Goal: Information Seeking & Learning: Learn about a topic

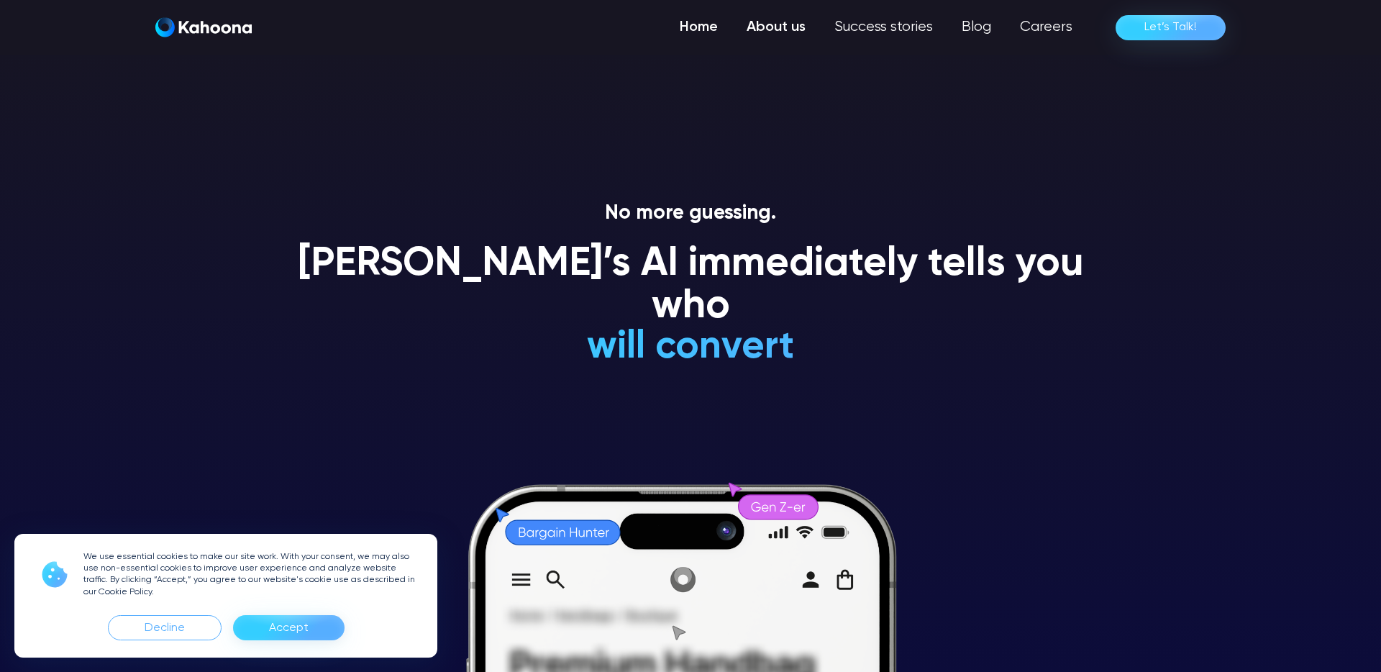
click at [809, 24] on link "About us" at bounding box center [776, 27] width 88 height 29
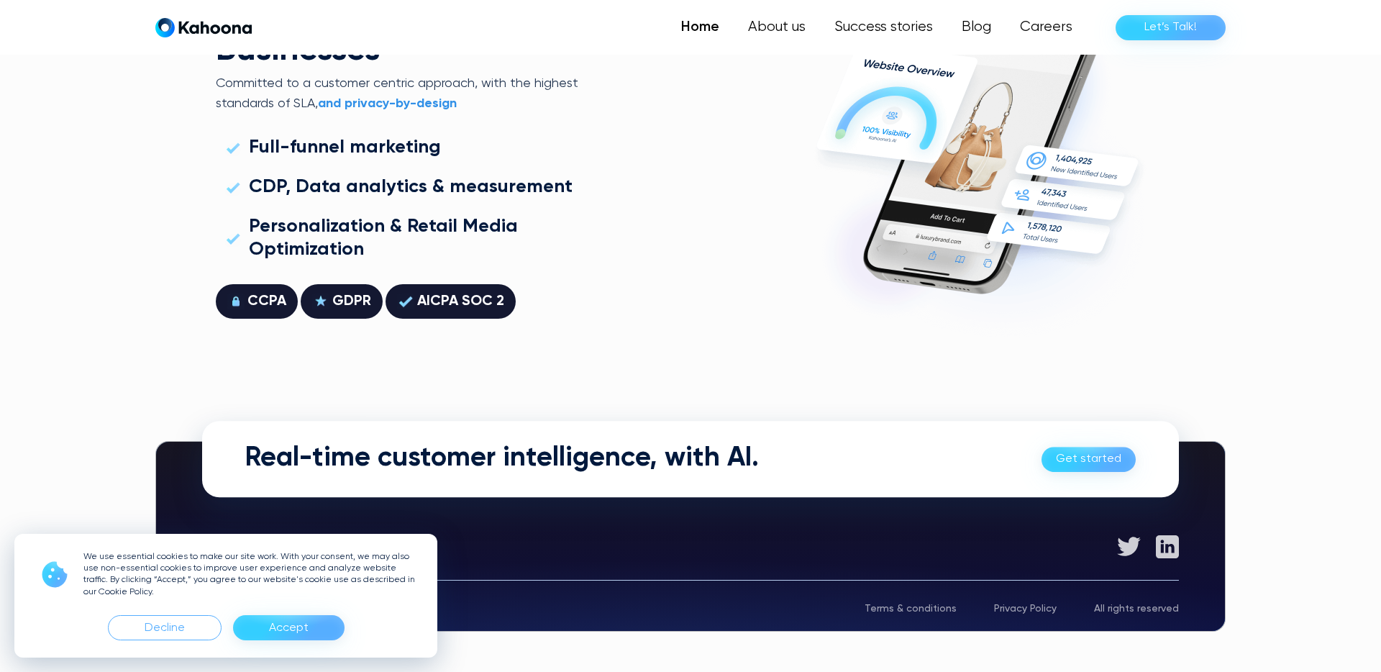
scroll to position [4116, 0]
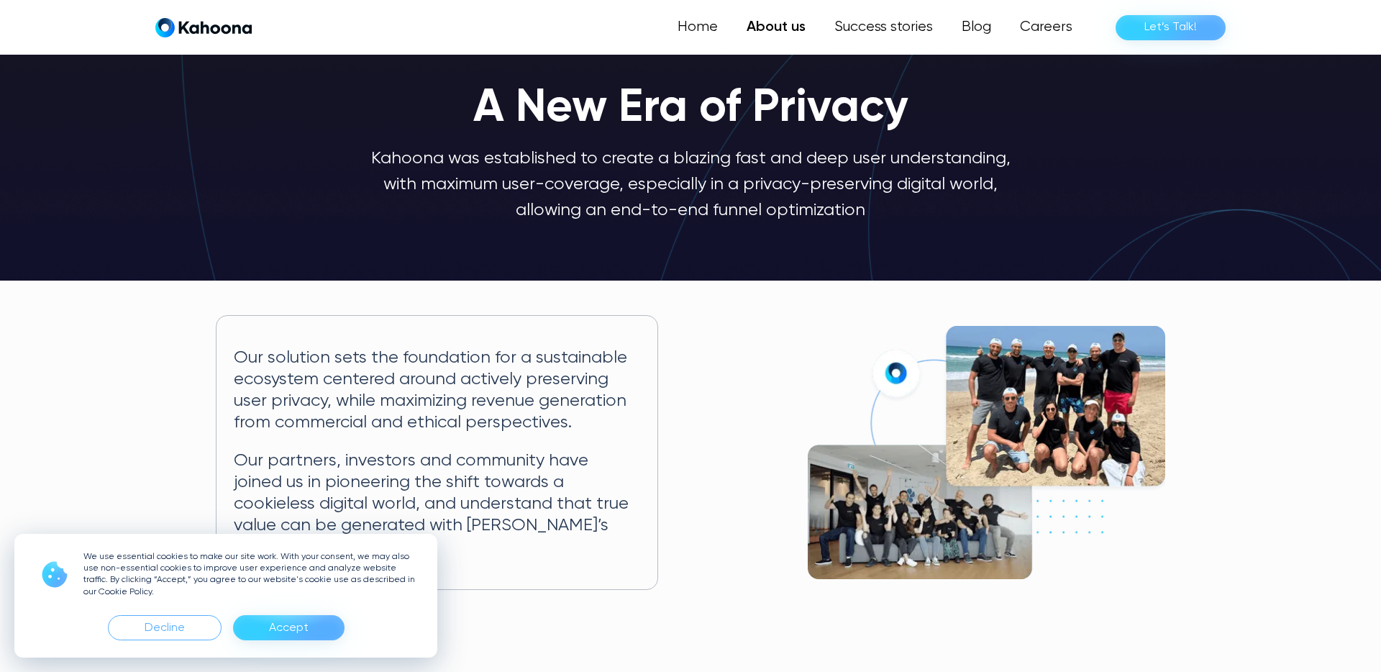
scroll to position [52, 0]
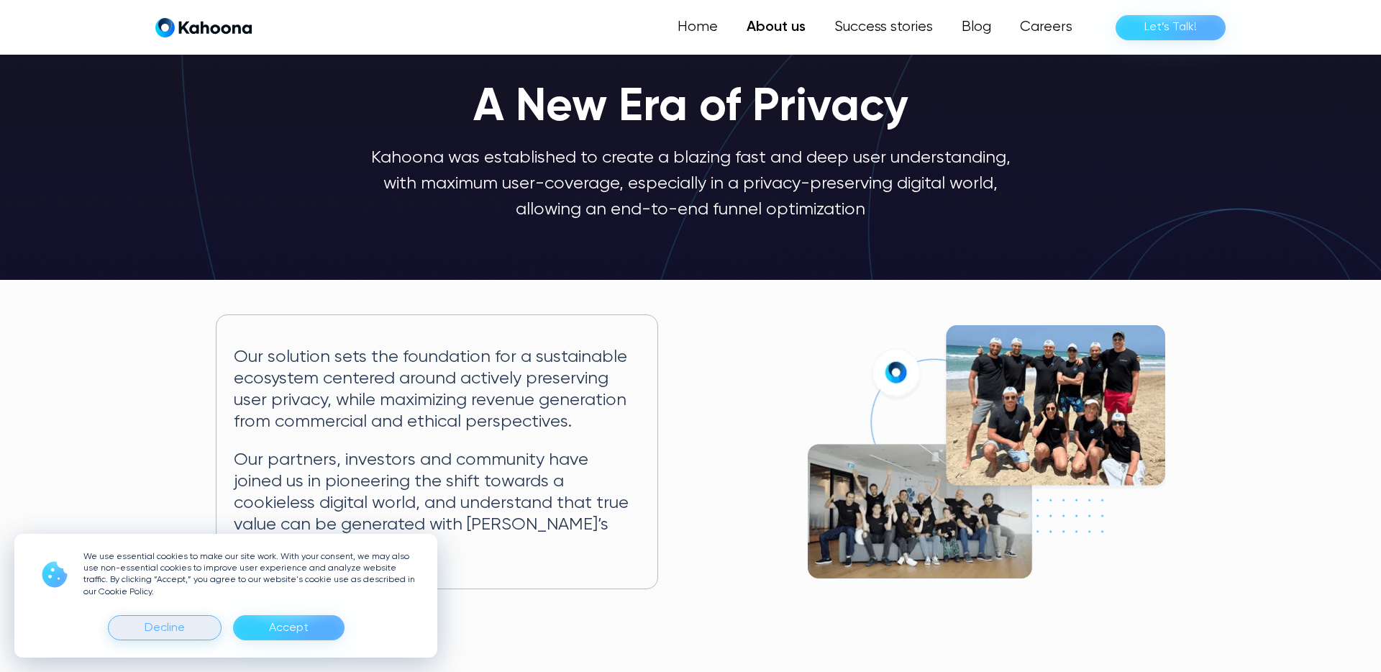
click at [180, 627] on div "Decline" at bounding box center [165, 627] width 40 height 23
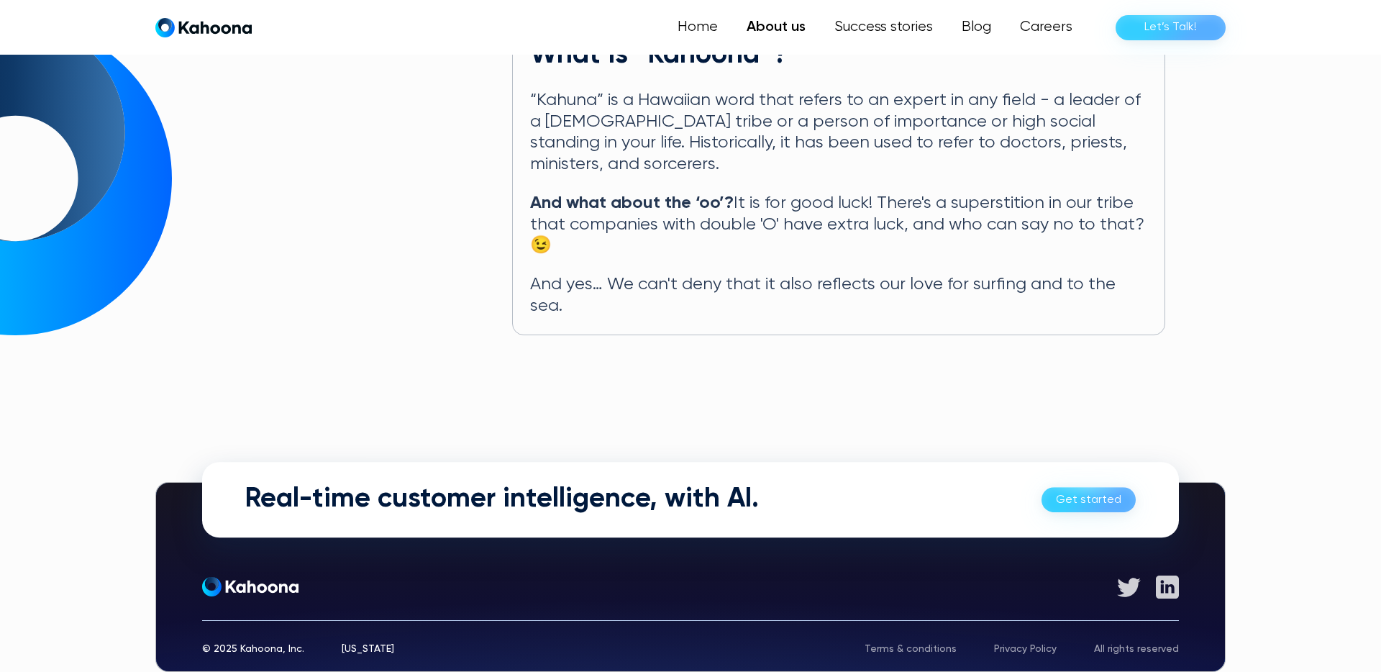
scroll to position [767, 0]
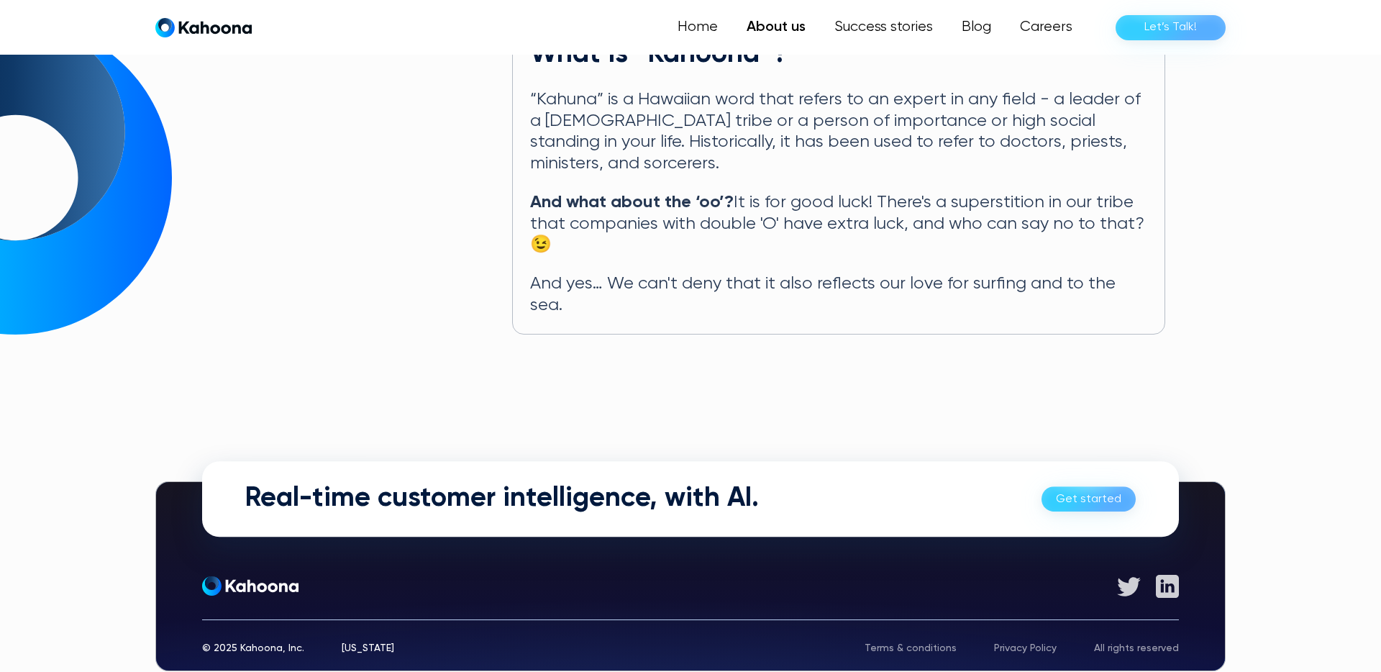
click at [357, 618] on div at bounding box center [690, 576] width 1069 height 189
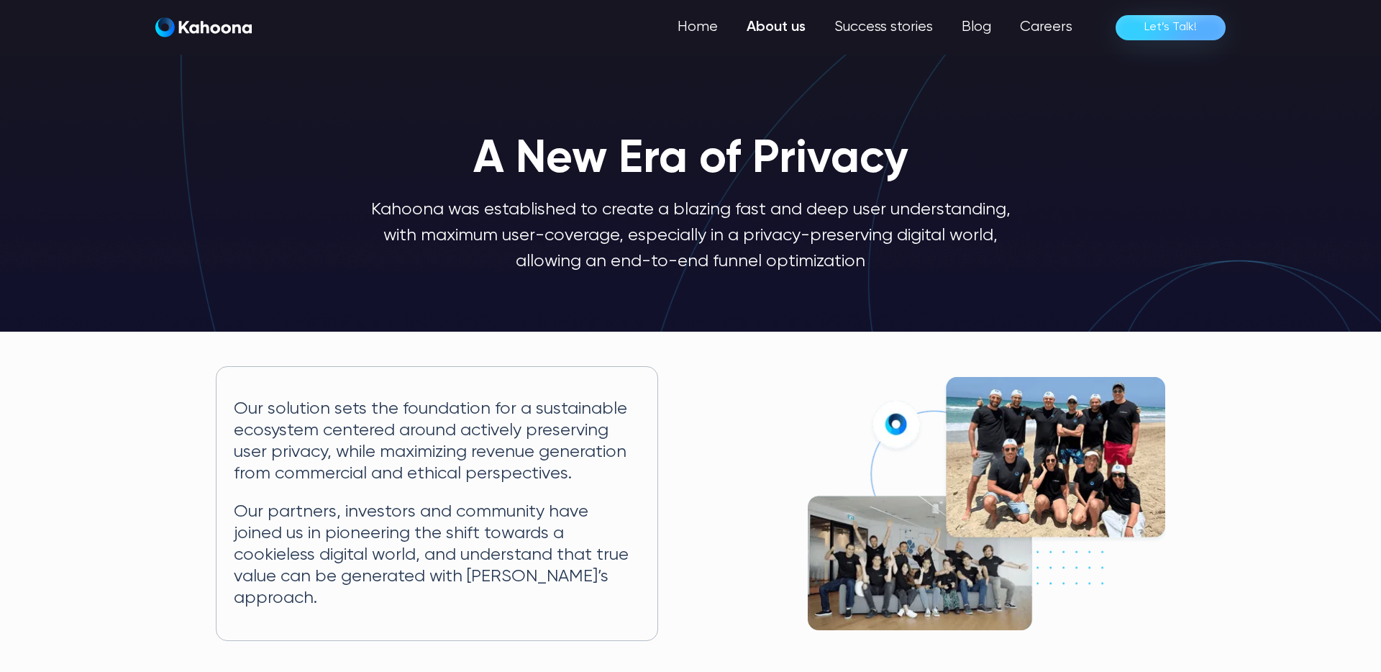
scroll to position [0, 0]
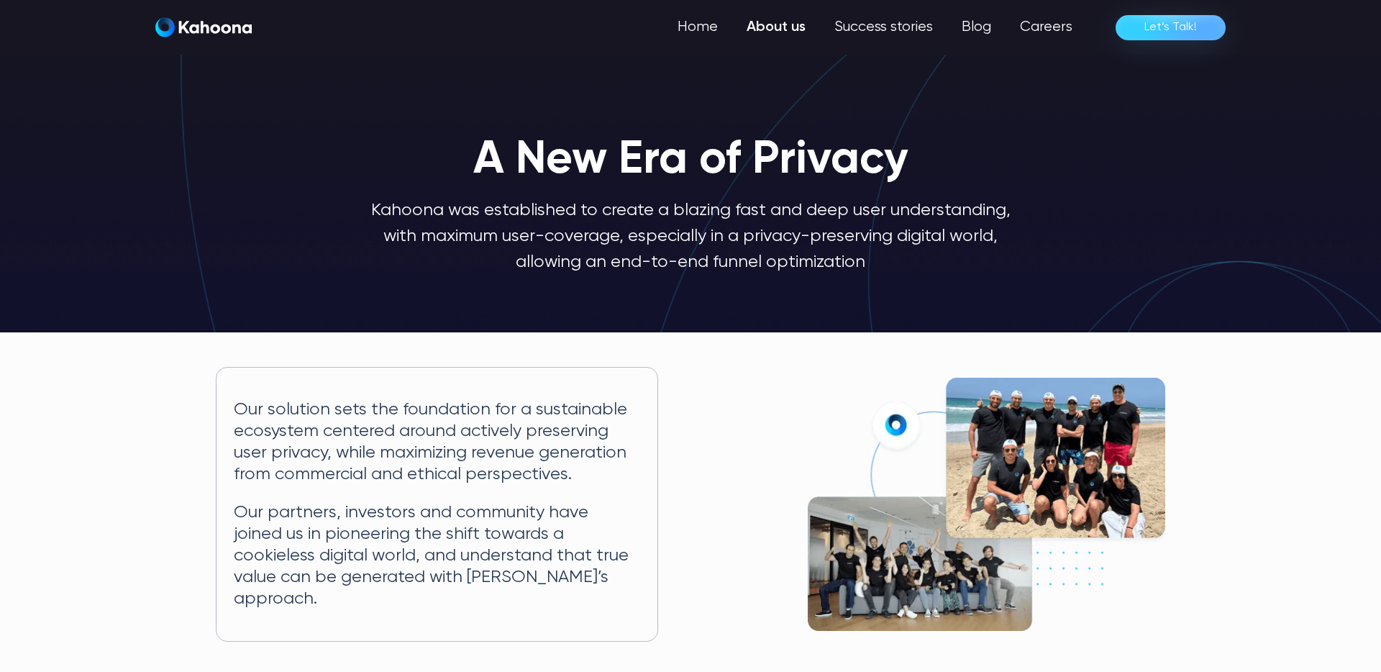
click at [296, 319] on div "A New Era of Privacy Kahoona was established to create a blazing fast and deep …" at bounding box center [690, 173] width 1381 height 318
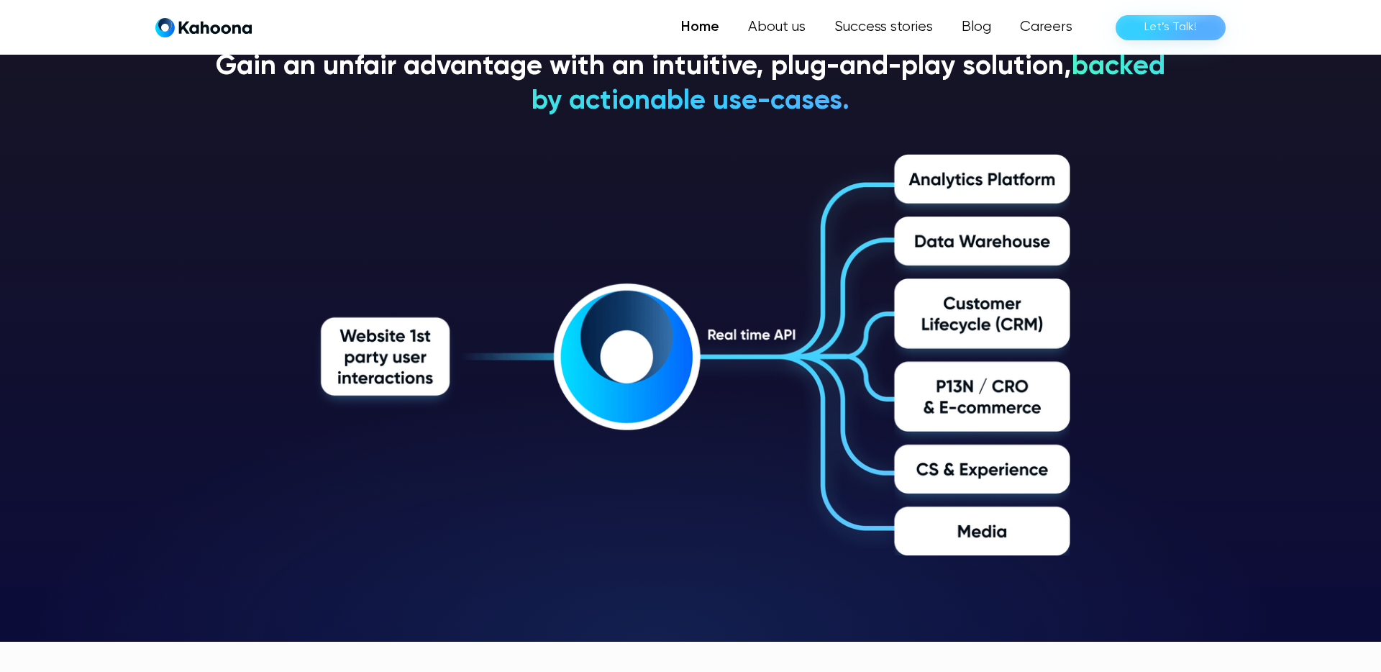
scroll to position [2423, 0]
